Goal: Task Accomplishment & Management: Use online tool/utility

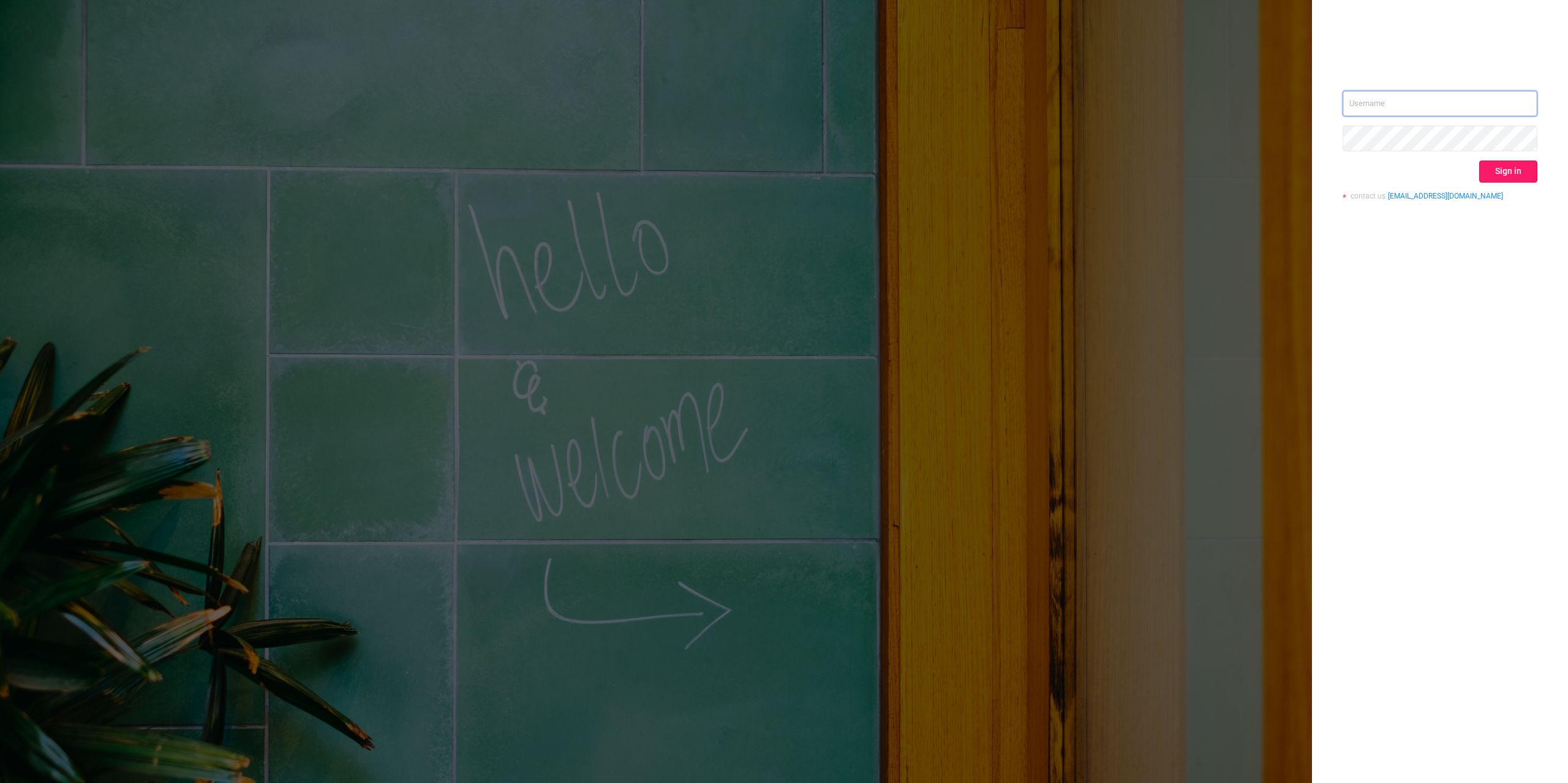
type input "[PERSON_NAME][EMAIL_ADDRESS][DOMAIN_NAME]"
click at [1505, 167] on button "Sign in" at bounding box center [1508, 171] width 58 height 22
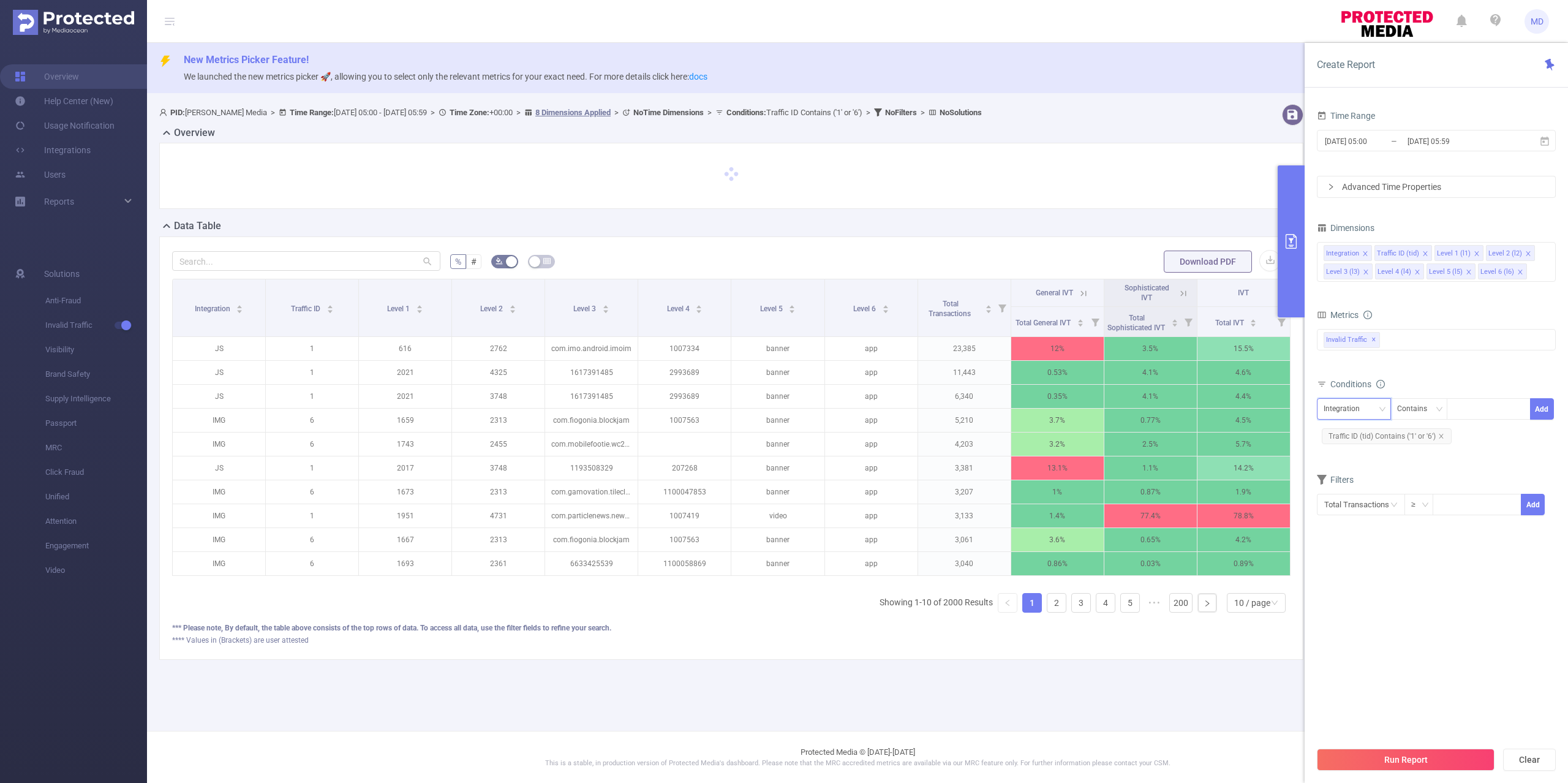
click at [1355, 408] on div "Integration" at bounding box center [1346, 409] width 45 height 20
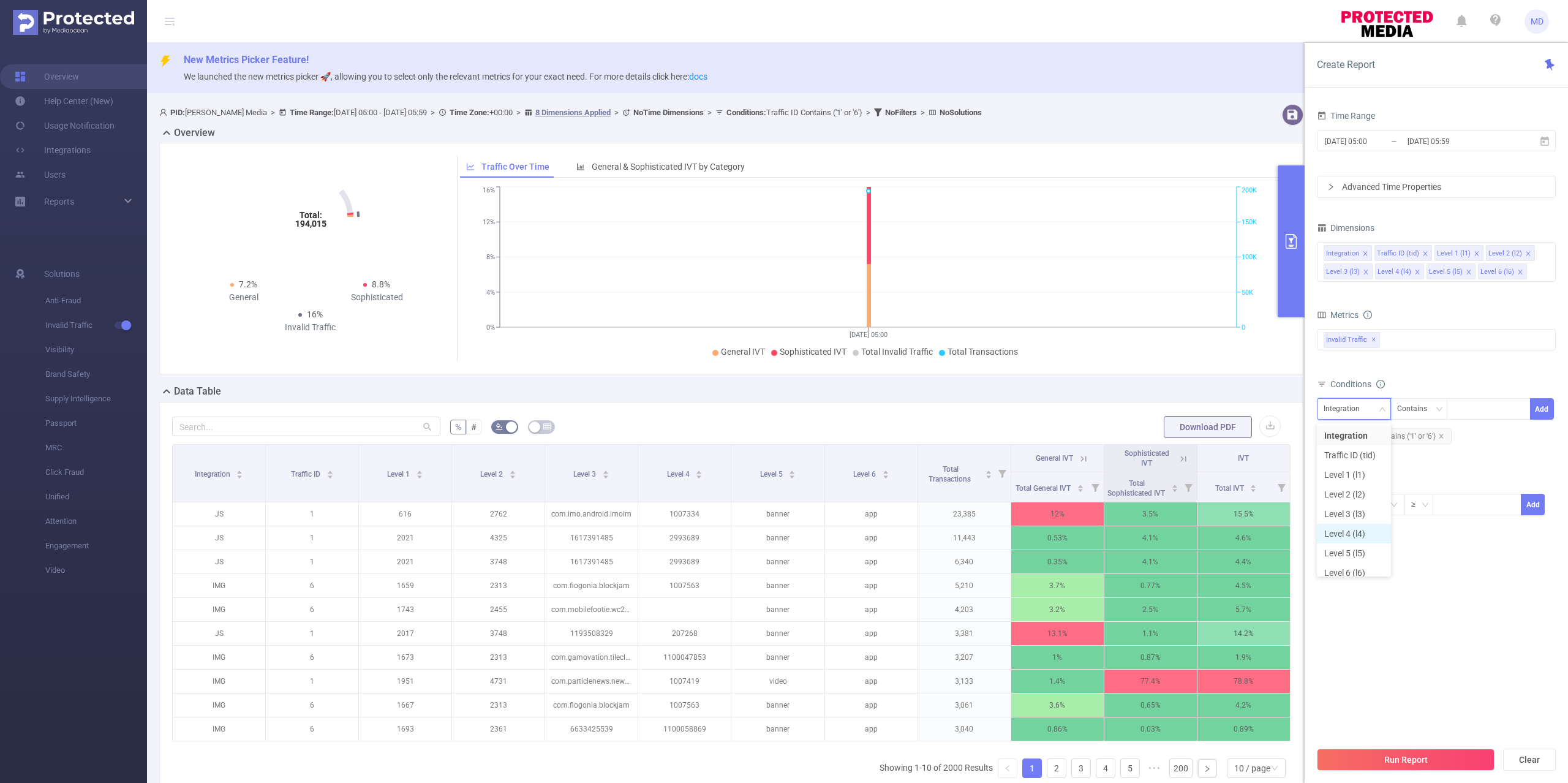
click at [1353, 532] on li "Level 4 (l4)" at bounding box center [1354, 533] width 74 height 19
click at [1476, 410] on div at bounding box center [1488, 409] width 70 height 20
paste input "1008289"
type input "1008289"
click at [1431, 760] on button "Run Report" at bounding box center [1405, 759] width 177 height 22
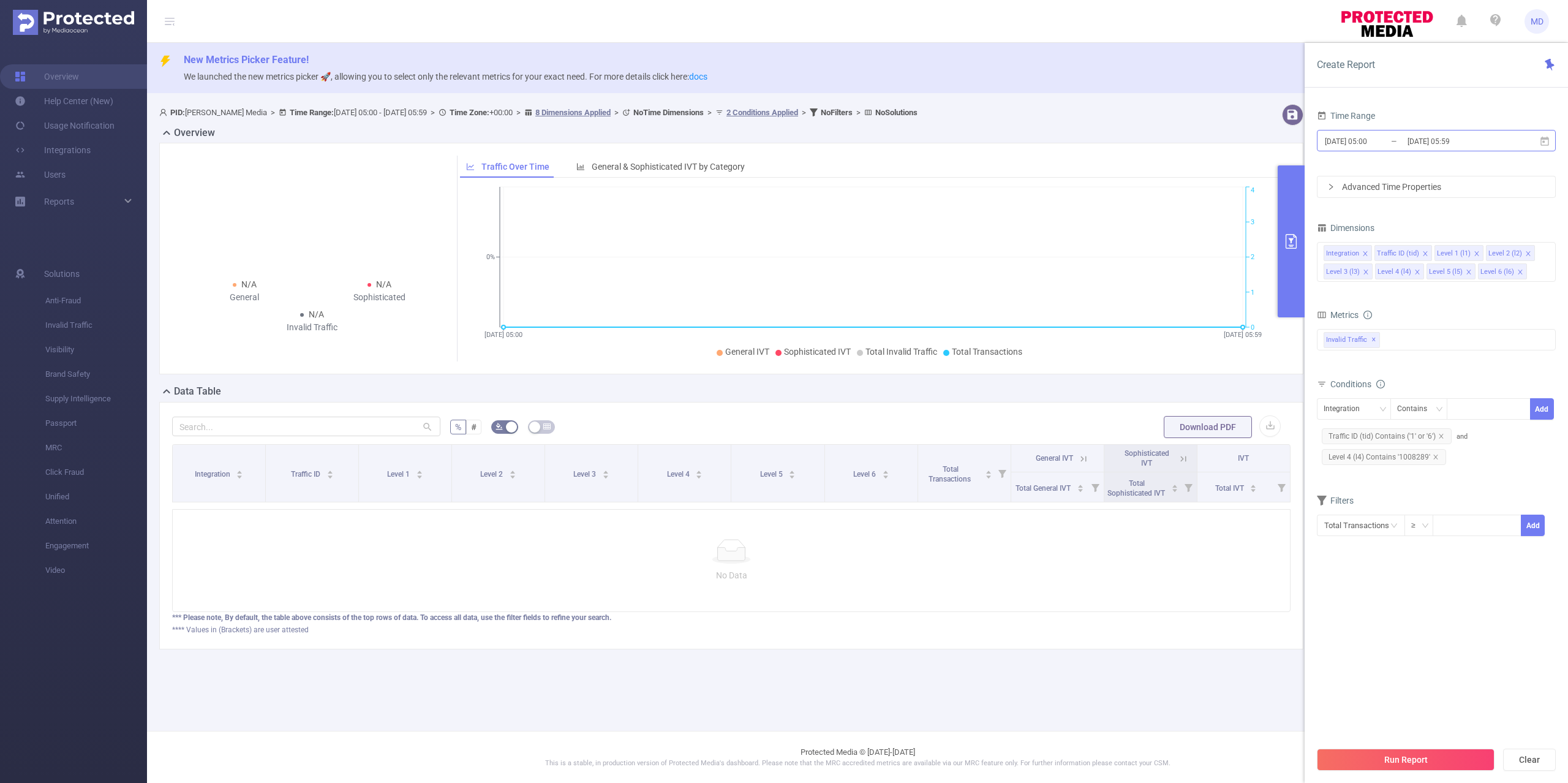
click at [1448, 143] on input "[DATE] 05:59" at bounding box center [1456, 141] width 99 height 17
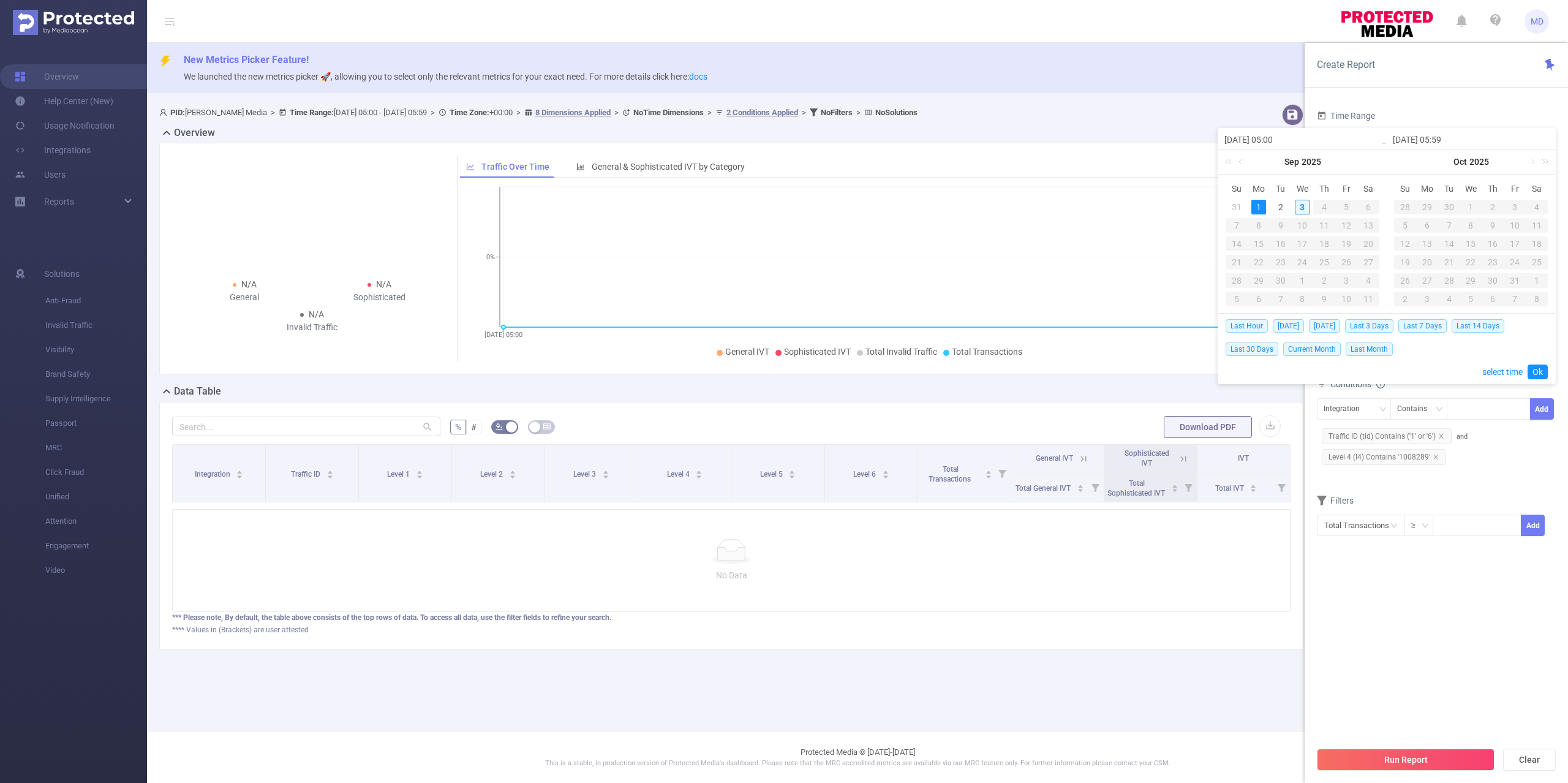
click at [1304, 205] on div "3" at bounding box center [1302, 207] width 15 height 15
type input "[DATE] 05:00"
type input "[DATE] 05:59"
type input "[DATE] 05:00"
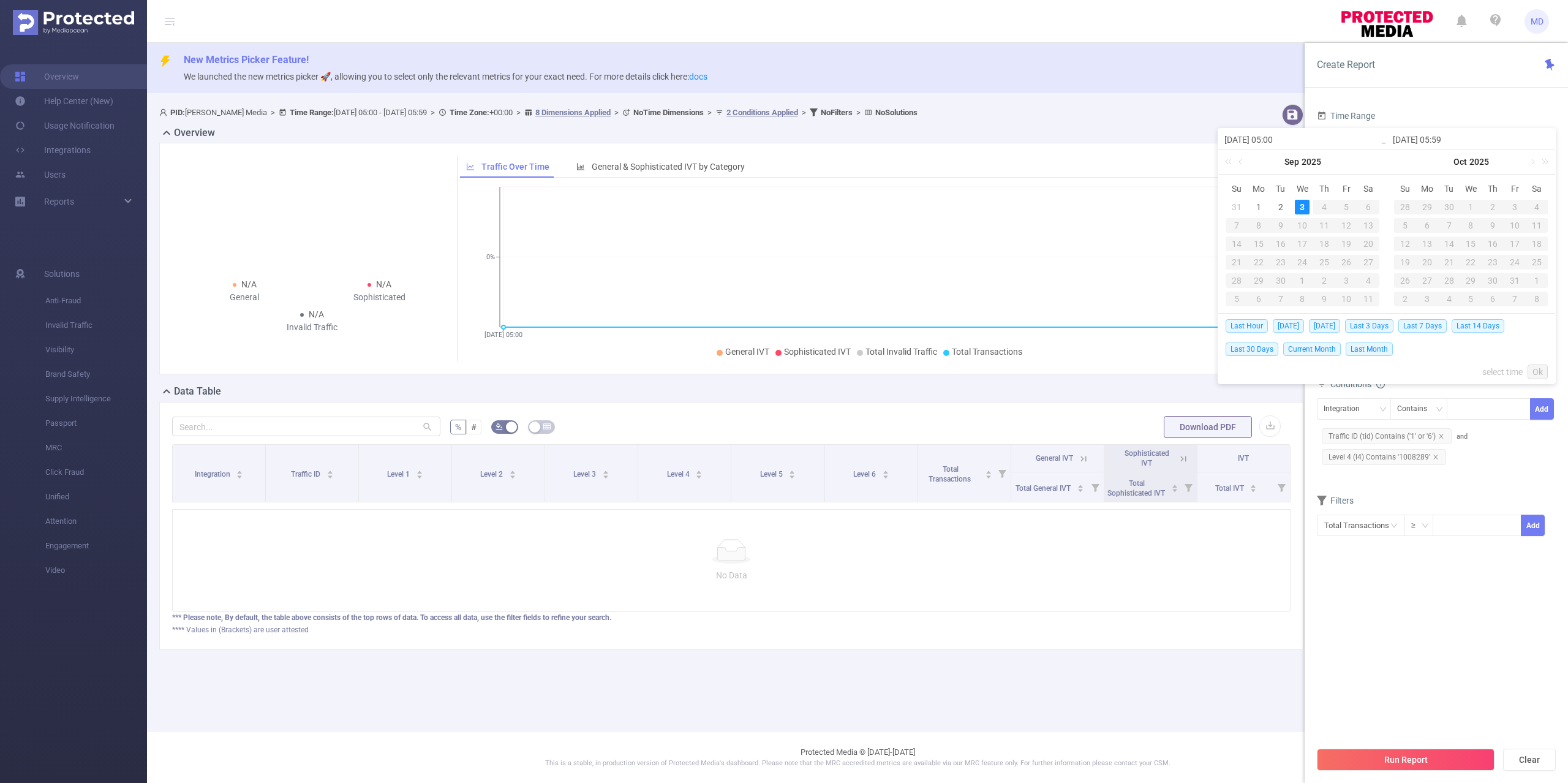
type input "[DATE] 05:59"
click at [1544, 376] on link "Ok" at bounding box center [1537, 372] width 20 height 15
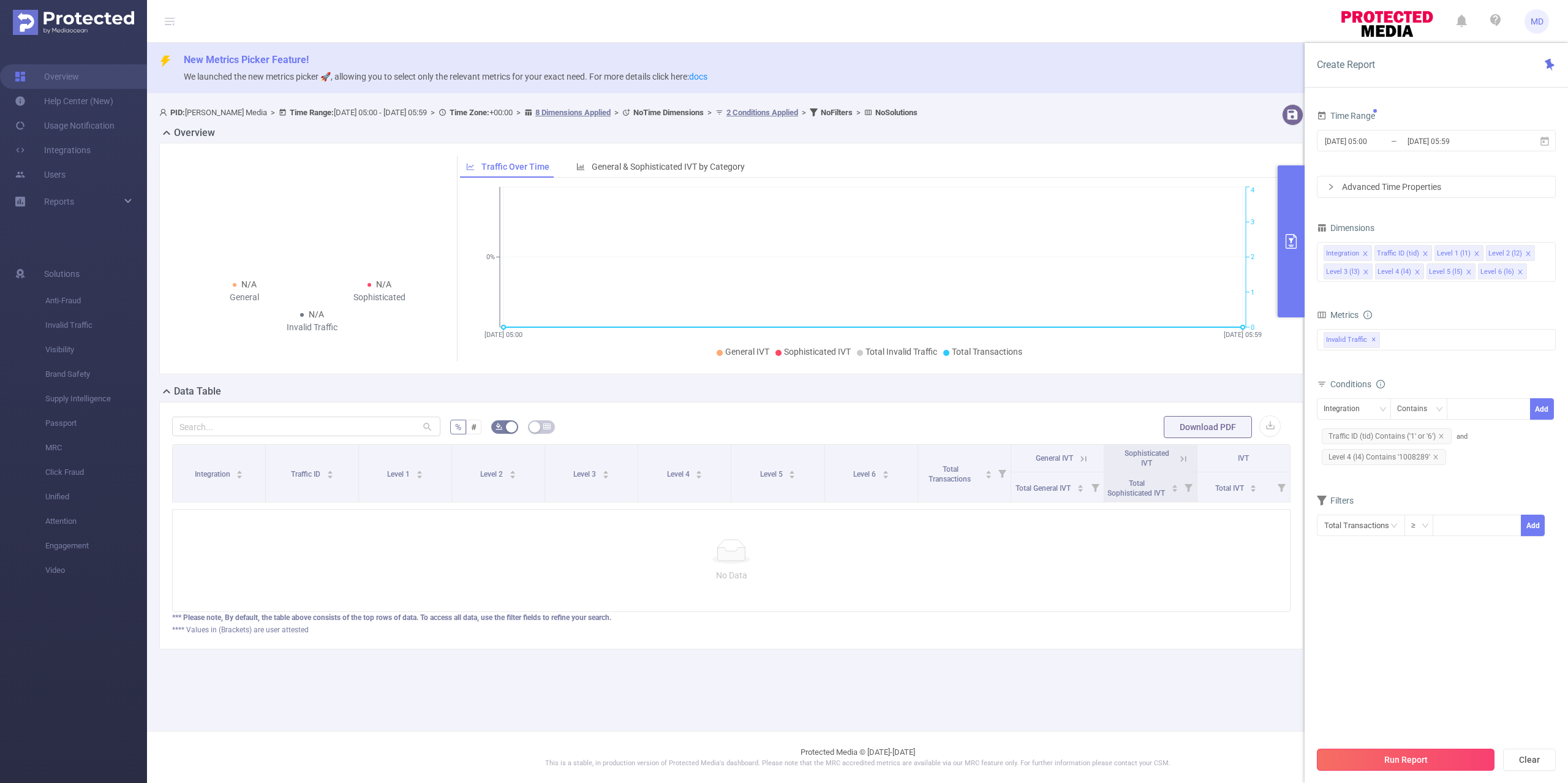
click at [1480, 755] on button "Run Report" at bounding box center [1405, 759] width 177 height 22
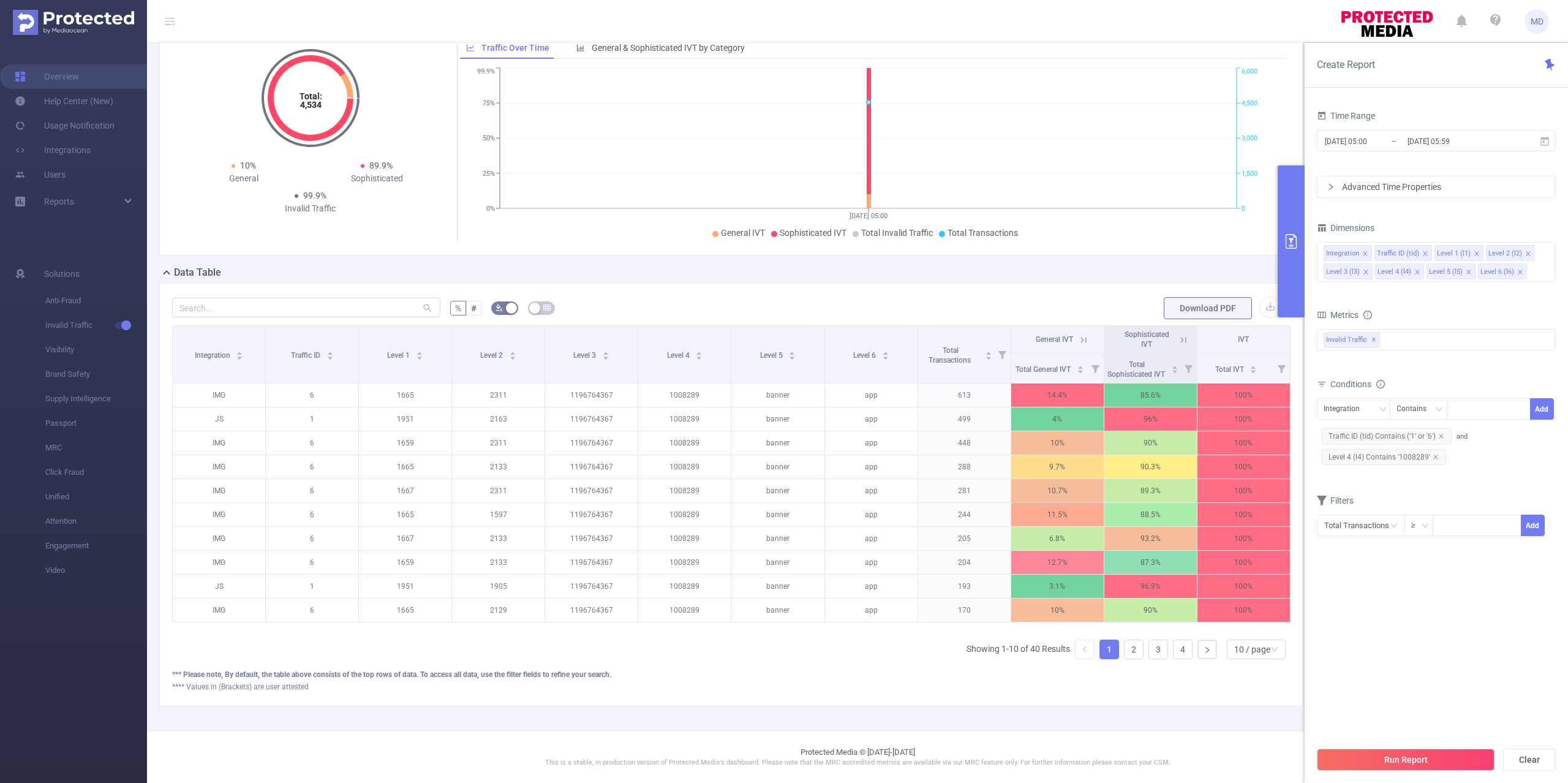
scroll to position [145, 0]
click at [1240, 655] on div "10 / page" at bounding box center [1252, 648] width 36 height 18
click at [1238, 642] on li "50 / page" at bounding box center [1243, 651] width 60 height 19
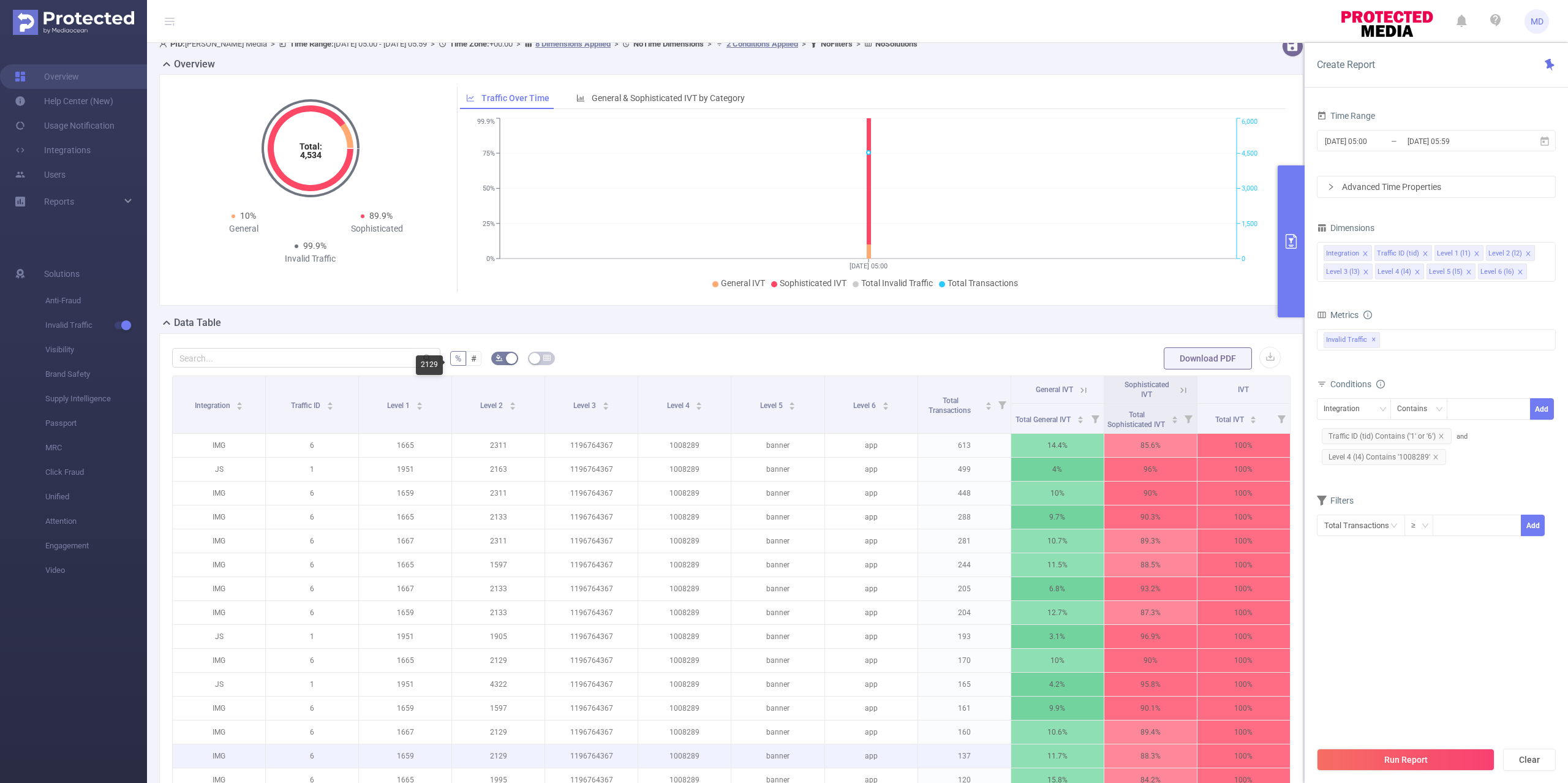
scroll to position [62, 0]
